Goal: Task Accomplishment & Management: Use online tool/utility

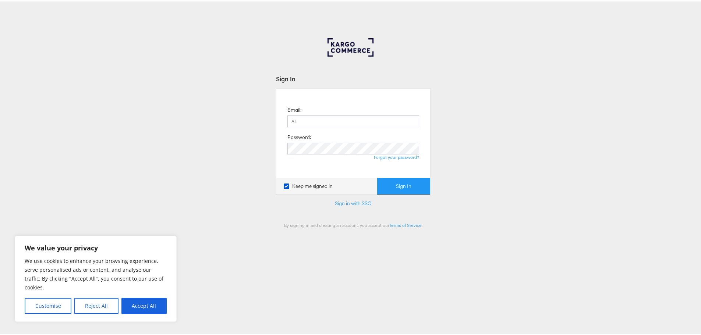
type input "A"
type input "allana.cooper@jdplc.com"
click at [414, 179] on button "Sign In" at bounding box center [403, 185] width 53 height 17
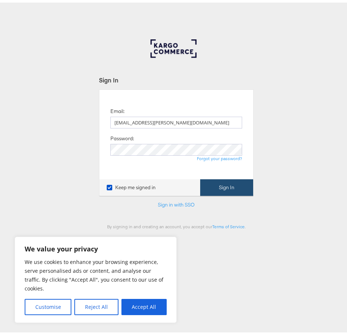
click at [212, 179] on button "Sign In" at bounding box center [226, 185] width 53 height 17
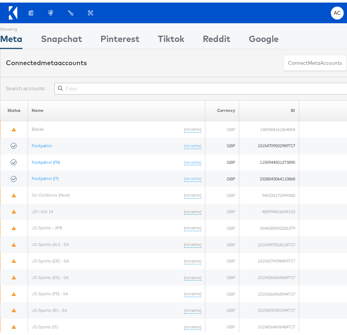
scroll to position [0, 54]
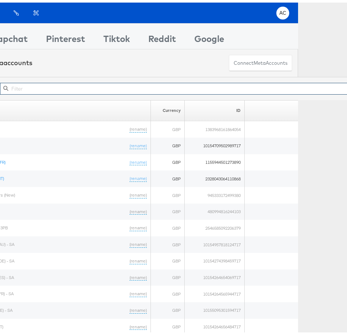
click at [128, 84] on input "text" at bounding box center [185, 86] width 370 height 12
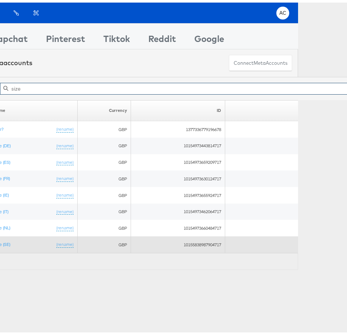
scroll to position [54, 0]
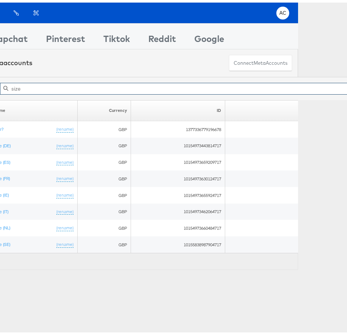
type input "size"
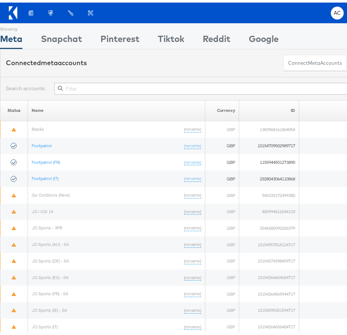
scroll to position [0, 54]
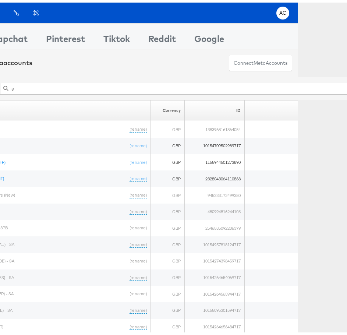
click at [232, 90] on input "s" at bounding box center [185, 86] width 370 height 12
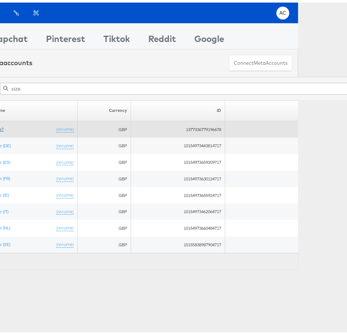
type input "size"
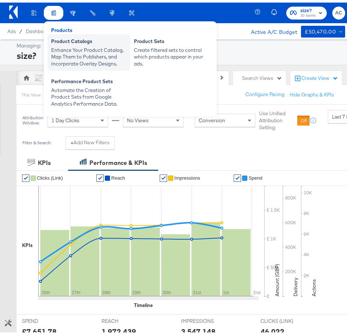
click at [66, 42] on div "Product Catalogs" at bounding box center [88, 39] width 75 height 9
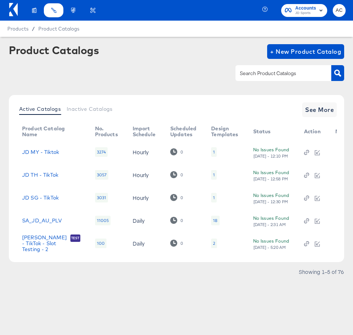
click at [271, 73] on input "text" at bounding box center [277, 73] width 78 height 8
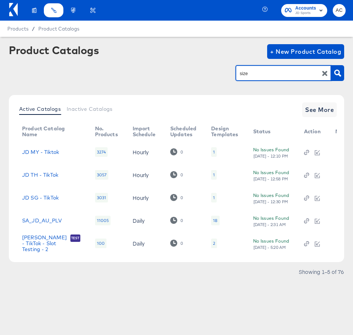
type input "size"
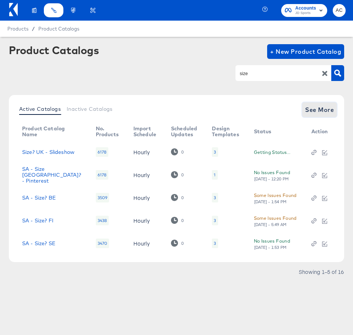
click at [317, 109] on span "See More" at bounding box center [319, 110] width 29 height 10
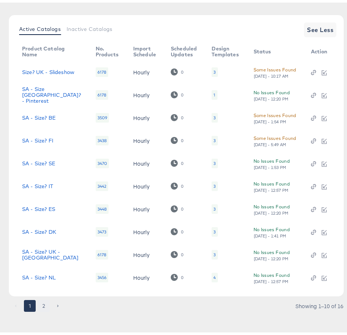
click at [40, 304] on button "2" at bounding box center [44, 303] width 12 height 12
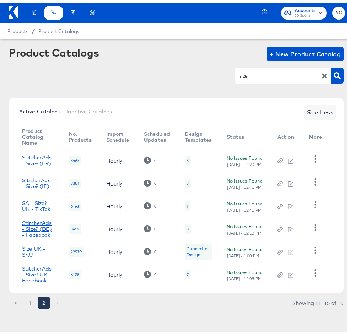
scroll to position [3, 0]
click at [36, 270] on link "StitcherAds - Size? UK - Facebook" at bounding box center [38, 272] width 32 height 18
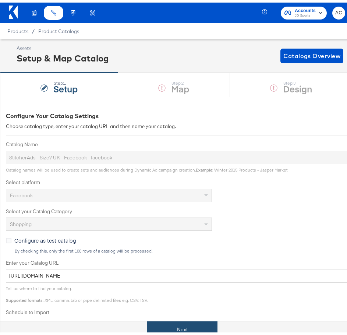
click at [182, 319] on div "Next" at bounding box center [182, 327] width 364 height 17
click at [177, 331] on button "Next" at bounding box center [182, 327] width 70 height 17
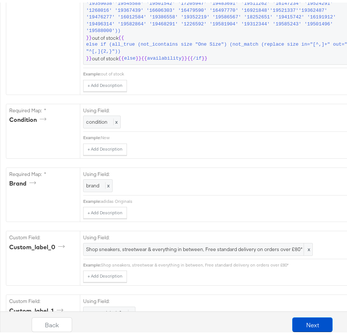
scroll to position [735, 0]
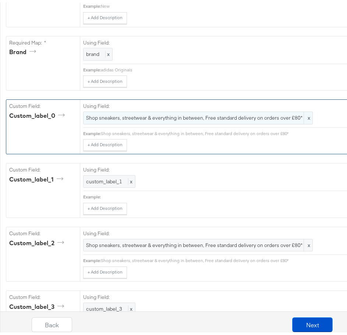
click at [255, 118] on span "Shop sneakers, streetwear & everything in between, Free standard delivery on or…" at bounding box center [198, 115] width 224 height 7
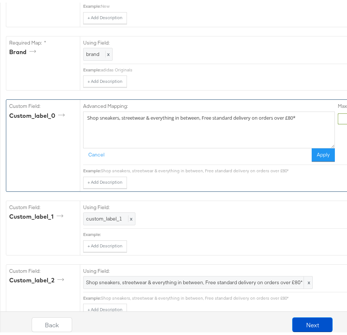
click at [307, 120] on textarea "Shop sneakers, streetwear & everything in between, Free standard delivery on or…" at bounding box center [209, 127] width 252 height 37
click at [281, 130] on textarea "Shop sneakers, streetwear & everything in between, Free standard delivery on or…" at bounding box center [209, 127] width 252 height 37
click at [296, 122] on textarea "Shop sneakers, streetwear & everything in between, Free standard delivery on or…" at bounding box center [209, 127] width 252 height 37
drag, startPoint x: 303, startPoint y: 122, endPoint x: 70, endPoint y: 117, distance: 233.1
click at [70, 117] on div "Custom Field: custom_label_0 Advanced Mapping: Shop sneakers, streetwear & ever…" at bounding box center [232, 142] width 452 height 91
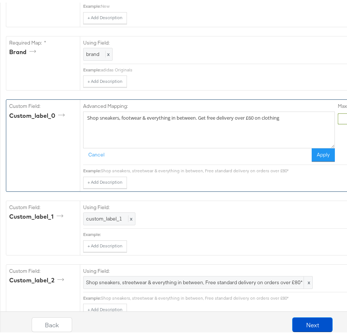
click at [200, 120] on textarea "Shop sneakers, footwear & everything in between. Get free delivery over £60 on …" at bounding box center [209, 127] width 252 height 37
click at [287, 124] on textarea "Shop sneakers, footwear & everything in between. Get free delivery over £60 on …" at bounding box center [209, 127] width 252 height 37
drag, startPoint x: 320, startPoint y: 119, endPoint x: 199, endPoint y: 112, distance: 121.3
click at [199, 112] on div "Advanced Mapping: Shop sneakers, footwear & everything in between. Get free del…" at bounding box center [209, 129] width 252 height 59
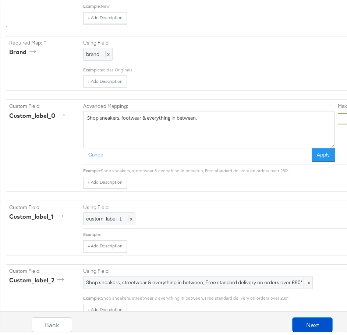
type textarea "Shop sneakers, footwear & everything in between."
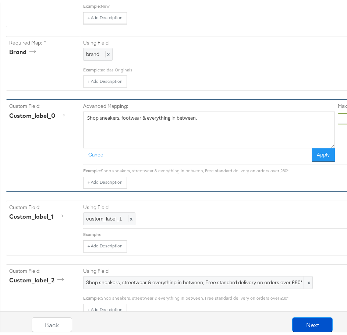
drag, startPoint x: 209, startPoint y: 124, endPoint x: 21, endPoint y: 106, distance: 188.6
click at [21, 106] on div "Custom Field: custom_label_0 Advanced Mapping: Shop sneakers, footwear & everyt…" at bounding box center [232, 142] width 452 height 91
click at [233, 120] on textarea "Refined style at size? Shop and get Free Delivery over £60 across clothing & ac…" at bounding box center [209, 127] width 252 height 37
click at [258, 120] on textarea "Refined style at size? Shop and get Free Delivery over £60 across Clothing & ac…" at bounding box center [209, 127] width 252 height 37
click at [271, 133] on textarea "Refined style at size? Shop and get Free Delivery over £60 across Clothing & Ac…" at bounding box center [209, 127] width 252 height 37
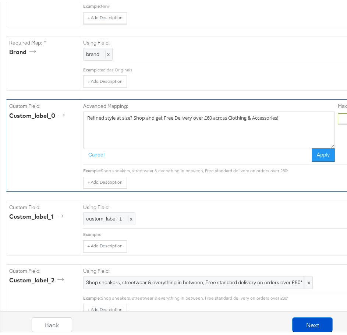
click at [234, 124] on textarea "Refined style at size? Shop and get Free Delivery over £60 across Clothing & Ac…" at bounding box center [209, 127] width 252 height 37
click at [135, 124] on textarea "Refined style at size? Shop and get Free Delivery over £60 across Clothing & Ac…" at bounding box center [209, 127] width 252 height 37
drag, startPoint x: 134, startPoint y: 119, endPoint x: 56, endPoint y: 115, distance: 78.5
click at [56, 115] on div "Custom Field: custom_label_0 Advanced Mapping: Refined style at size? Shop and …" at bounding box center [232, 142] width 452 height 91
click at [155, 119] on textarea "The latest for your collection, Shop and get Free Delivery over £60 across Clot…" at bounding box center [209, 127] width 252 height 37
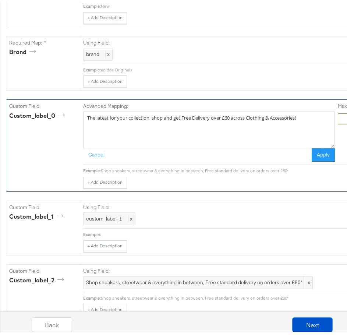
click at [202, 136] on textarea "The latest for your collection, shop and get Free Delivery over £60 across Clot…" at bounding box center [209, 127] width 252 height 37
click at [186, 119] on textarea "The latest for your collection, shop and get Free Delivery over £60 across Clot…" at bounding box center [209, 127] width 252 height 37
click at [235, 127] on textarea "The latest for your collection, shop and get Free Delivery over £60 across Clot…" at bounding box center [209, 127] width 252 height 37
type textarea "The latest for your collection, shop and get Free Delivery over £60 across Clot…"
click at [319, 159] on button "Apply" at bounding box center [323, 152] width 23 height 13
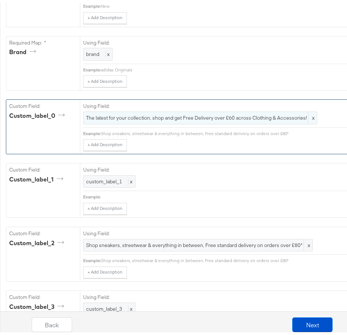
click at [273, 119] on span "The latest for your collection, shop and get Free Delivery over £60 across Clot…" at bounding box center [200, 115] width 228 height 7
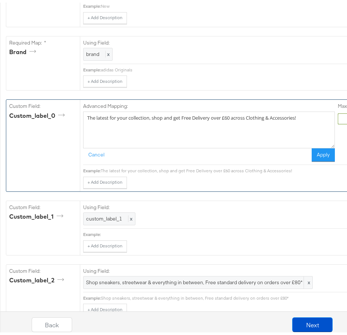
click at [284, 120] on textarea "The latest for your collection, shop and get Free Delivery over £60 across Clot…" at bounding box center [209, 127] width 252 height 37
click at [231, 124] on textarea "The latest for your collection, shop and get Free Delivery over £60 across Clot…" at bounding box center [209, 127] width 252 height 37
click at [225, 120] on textarea "The latest for your collection, shop and get Free Delivery over £60 across Clot…" at bounding box center [209, 127] width 252 height 37
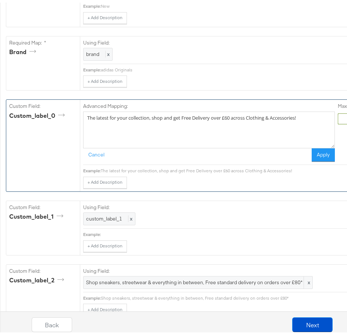
click at [225, 120] on textarea "The latest for your collection, shop and get Free Delivery over £60 across Clot…" at bounding box center [209, 127] width 252 height 37
click at [325, 157] on button "Apply" at bounding box center [323, 152] width 23 height 13
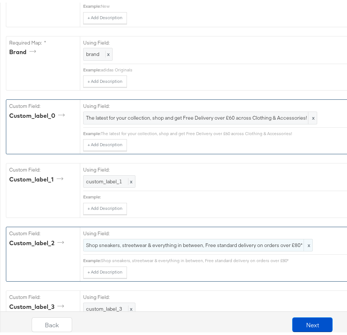
click at [253, 249] on div "Shop sneakers, streetwear & everything in between, Free standard delivery on or…" at bounding box center [198, 242] width 230 height 13
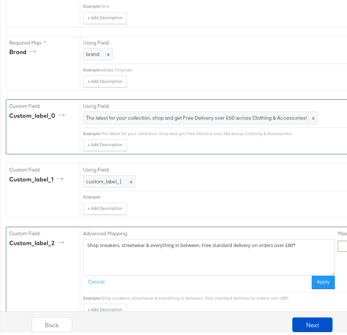
drag, startPoint x: 304, startPoint y: 250, endPoint x: 8, endPoint y: 255, distance: 296.4
click at [8, 255] on div "Custom Field: custom_label_2 Advanced Mapping: Shop sneakers, streetwear & ever…" at bounding box center [232, 270] width 452 height 91
paste textarea "The latest for your collection, shop and get Free Delivery over £60 across Clot…"
click at [308, 247] on textarea "The latest for your collection, shop and get Free Delivery over £60 across Clot…" at bounding box center [209, 254] width 252 height 37
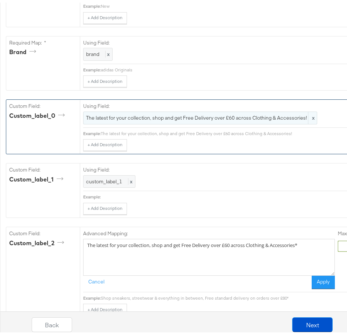
type textarea "The latest for your collection, shop and get Free Delivery over £60 across Clot…"
click at [280, 122] on div "The latest for your collection, shop and get Free Delivery over £60 across Clot…" at bounding box center [200, 115] width 234 height 13
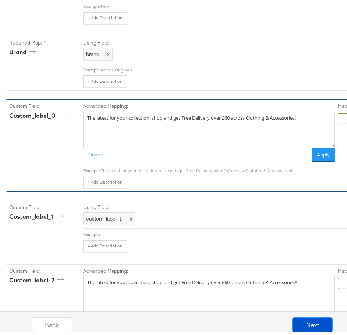
click at [310, 120] on textarea "The latest for your collection, shop and get Free Delivery over £60 across Clot…" at bounding box center [209, 127] width 252 height 37
click at [155, 122] on textarea "The latest for your collection, shop and get Free Delivery over £60 across Clot…" at bounding box center [209, 127] width 252 height 37
click at [155, 122] on textarea "The latest for your collection - Shop and get Free Delivery over £60 across Clo…" at bounding box center [209, 127] width 252 height 37
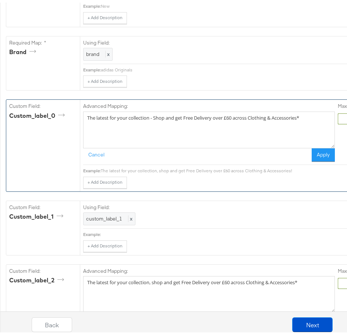
click at [218, 124] on textarea "The latest for your collection - Shop and get Free Delivery over £60 across Clo…" at bounding box center [209, 127] width 252 height 37
drag, startPoint x: 179, startPoint y: 120, endPoint x: 154, endPoint y: 119, distance: 25.1
click at [154, 119] on textarea "The latest for your collection - Shop and get Free Delivery over £60 across Clo…" at bounding box center [209, 127] width 252 height 37
click at [209, 142] on textarea "The latest for your collection - Get Free Delivery over £60 across Clothing & A…" at bounding box center [209, 127] width 252 height 37
click at [281, 136] on textarea "The latest for your collection - Get Free Delivery over £60 across Clothing & A…" at bounding box center [209, 127] width 252 height 37
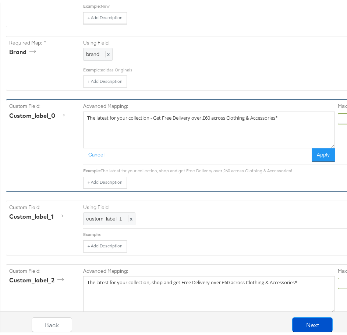
click at [281, 136] on textarea "The latest for your collection - Get Free Delivery over £60 across Clothing & A…" at bounding box center [209, 127] width 252 height 37
click at [263, 120] on textarea "The latest for your collection - Get Free Delivery over £60 across Clothing & A…" at bounding box center [209, 127] width 252 height 37
type textarea "The latest for your collection - Get Free Delivery over £60 across Clothing & A…"
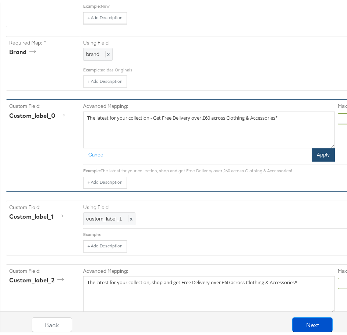
click at [321, 150] on button "Apply" at bounding box center [323, 152] width 23 height 13
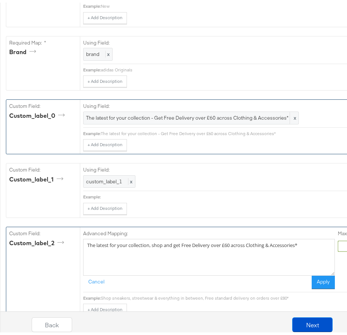
click at [252, 246] on textarea "The latest for your collection, shop and get Free Delivery over £60 across Clot…" at bounding box center [209, 254] width 252 height 37
click at [290, 250] on textarea "The latest for your collection, shop and get Free Delivery over £60 across Clot…" at bounding box center [209, 254] width 252 height 37
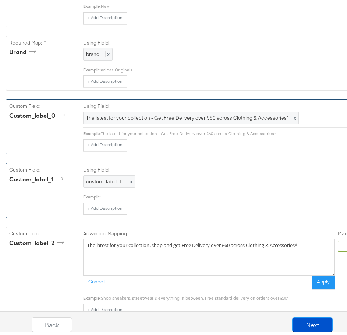
drag, startPoint x: 312, startPoint y: 248, endPoint x: 43, endPoint y: 202, distance: 272.9
paste textarea "The latest for your collection - Get Free Delivery over £60 across Clothing & A…"
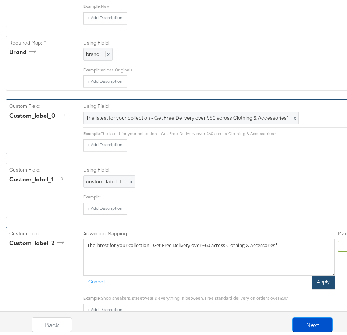
type textarea "The latest for your collection - Get Free Delivery over £60 across Clothing & A…"
click at [318, 286] on button "Apply" at bounding box center [323, 279] width 23 height 13
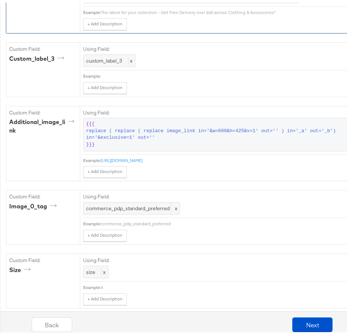
scroll to position [984, 0]
click at [301, 321] on button "Next" at bounding box center [312, 322] width 40 height 15
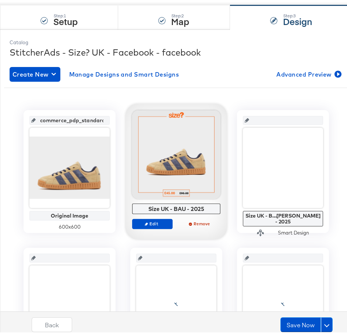
scroll to position [68, 0]
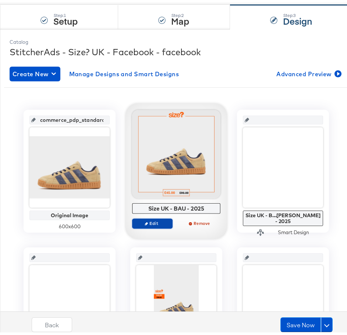
click at [159, 219] on span "Edit" at bounding box center [152, 221] width 34 height 6
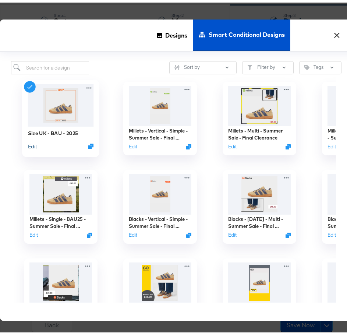
click at [34, 146] on button "Edit" at bounding box center [32, 143] width 9 height 7
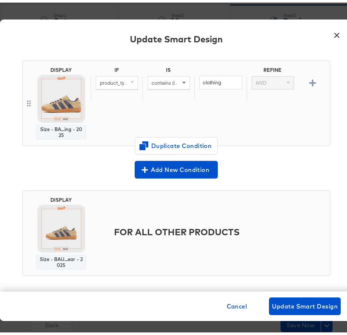
scroll to position [54, 0]
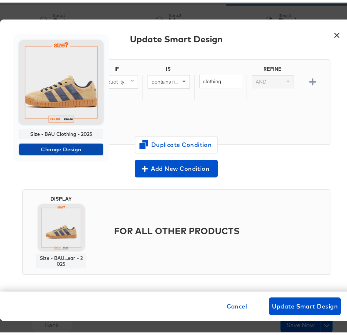
click at [64, 145] on span "Change Design" at bounding box center [61, 146] width 78 height 9
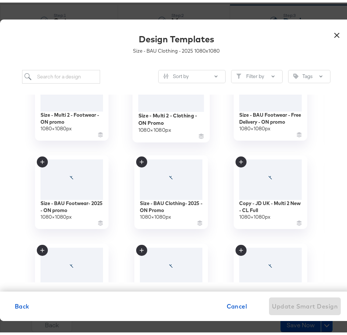
scroll to position [746, 0]
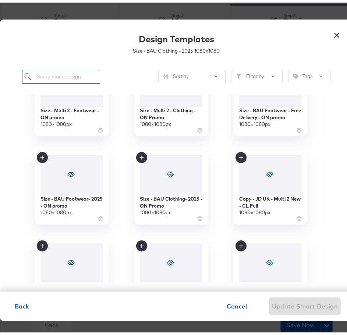
click at [84, 73] on input "search" at bounding box center [61, 74] width 78 height 14
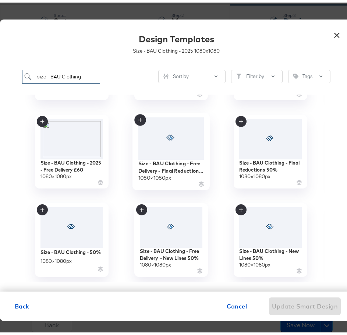
scroll to position [76, 0]
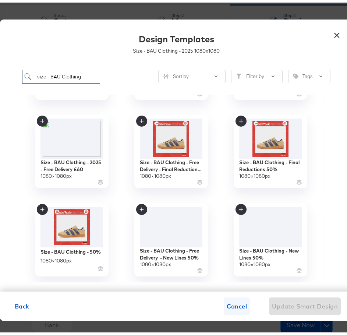
type input "size - BAU Clothing -"
click at [234, 303] on span "Cancel" at bounding box center [237, 304] width 21 height 10
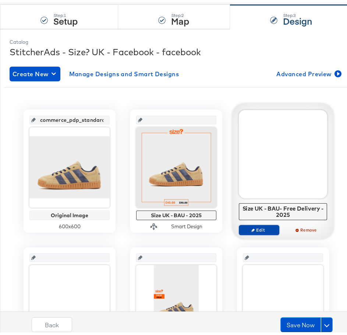
click at [256, 228] on span "Edit" at bounding box center [259, 228] width 34 height 6
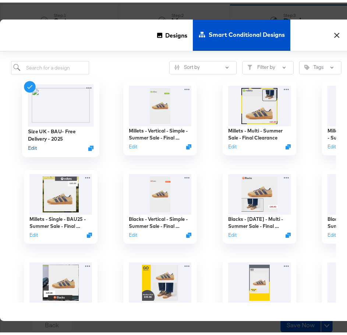
click at [35, 143] on button "Edit" at bounding box center [32, 145] width 9 height 7
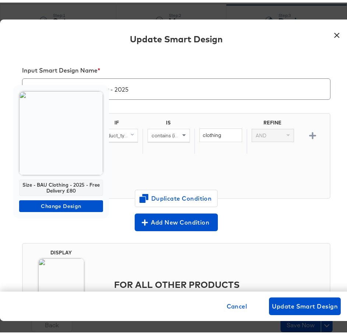
click at [70, 156] on img at bounding box center [61, 131] width 84 height 84
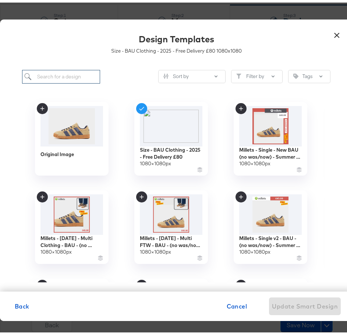
click at [73, 69] on input "search" at bounding box center [61, 74] width 78 height 14
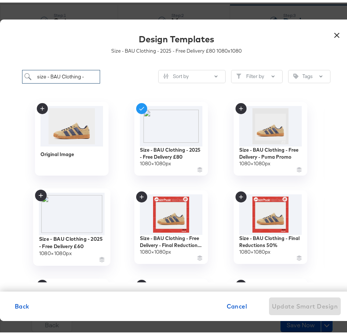
type input "size - BAU Clothing -"
click at [81, 205] on img at bounding box center [72, 211] width 66 height 43
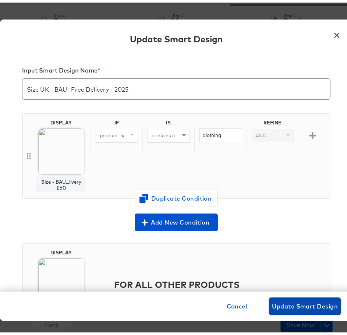
click at [303, 297] on button "Update Smart Design" at bounding box center [305, 304] width 72 height 18
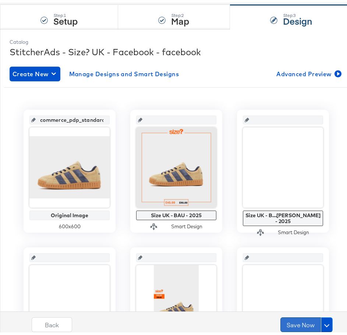
click at [296, 318] on button "Save Now" at bounding box center [301, 322] width 40 height 15
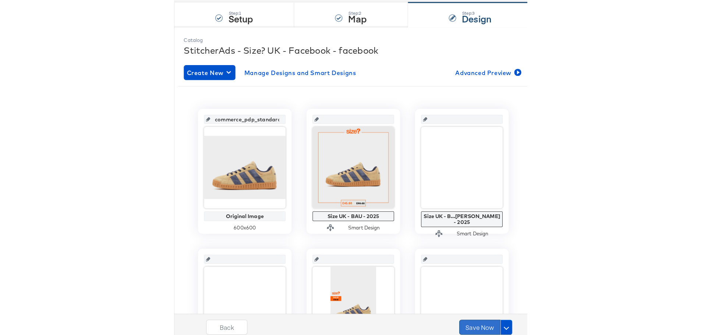
scroll to position [0, 0]
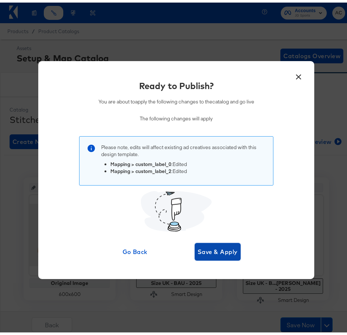
click at [224, 257] on button "Save & Apply" at bounding box center [218, 249] width 46 height 18
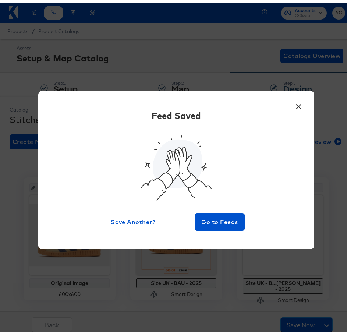
click at [299, 105] on button "×" at bounding box center [298, 102] width 13 height 13
